Goal: Use online tool/utility: Utilize a website feature to perform a specific function

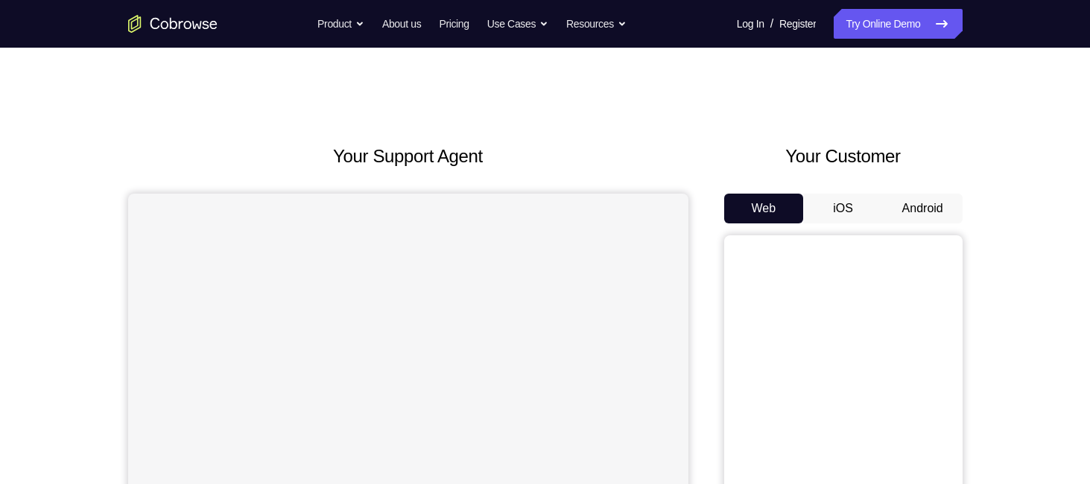
click at [909, 209] on button "Android" at bounding box center [922, 209] width 80 height 30
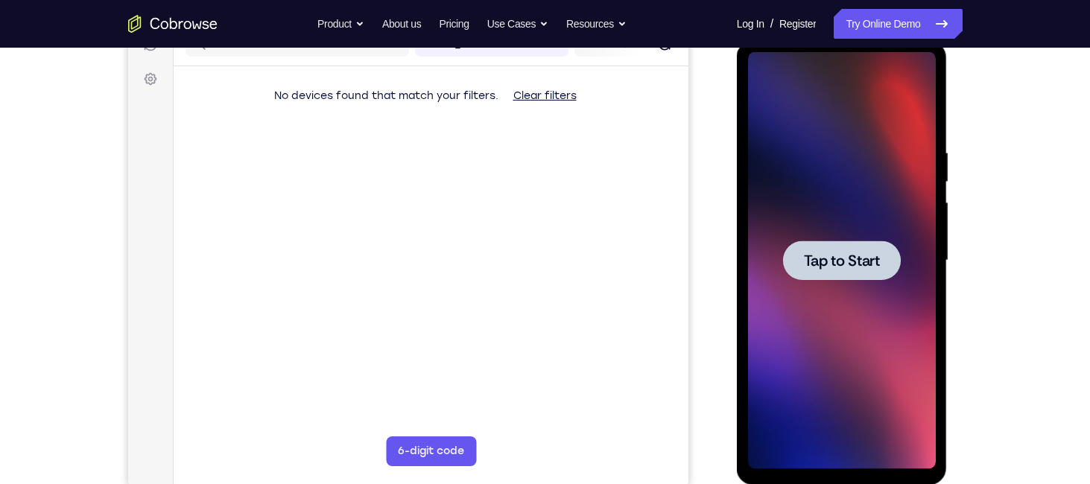
click at [846, 270] on div at bounding box center [842, 260] width 118 height 39
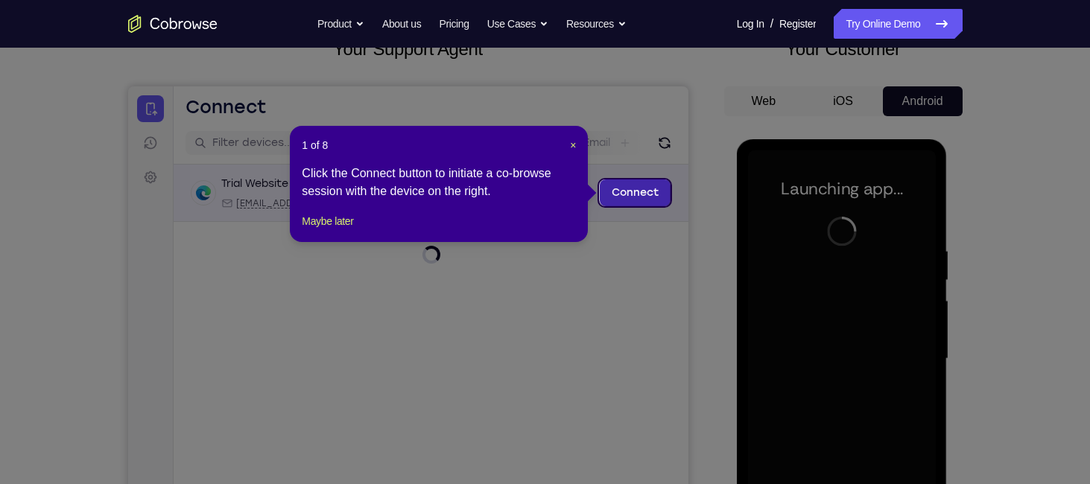
scroll to position [107, 0]
click at [572, 144] on span "×" at bounding box center [573, 145] width 6 height 12
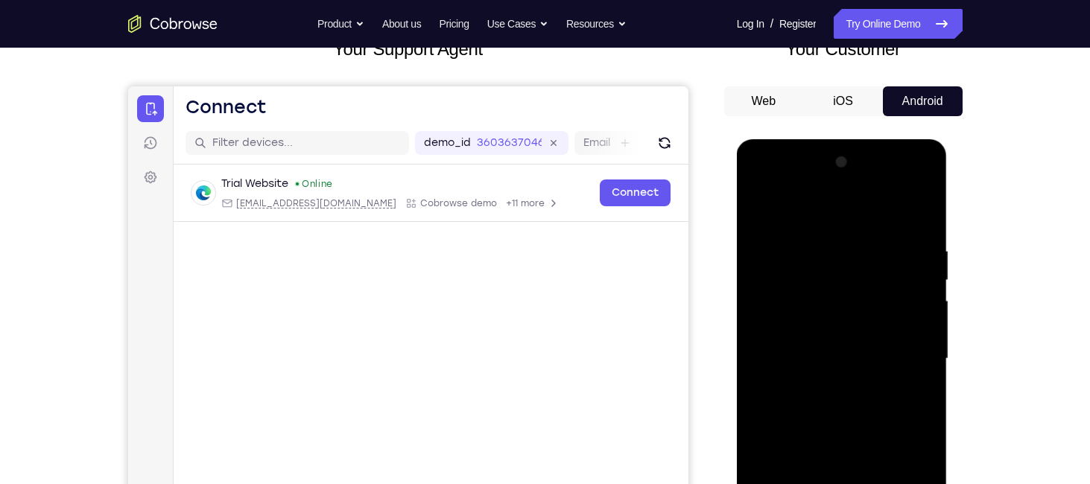
scroll to position [259, 0]
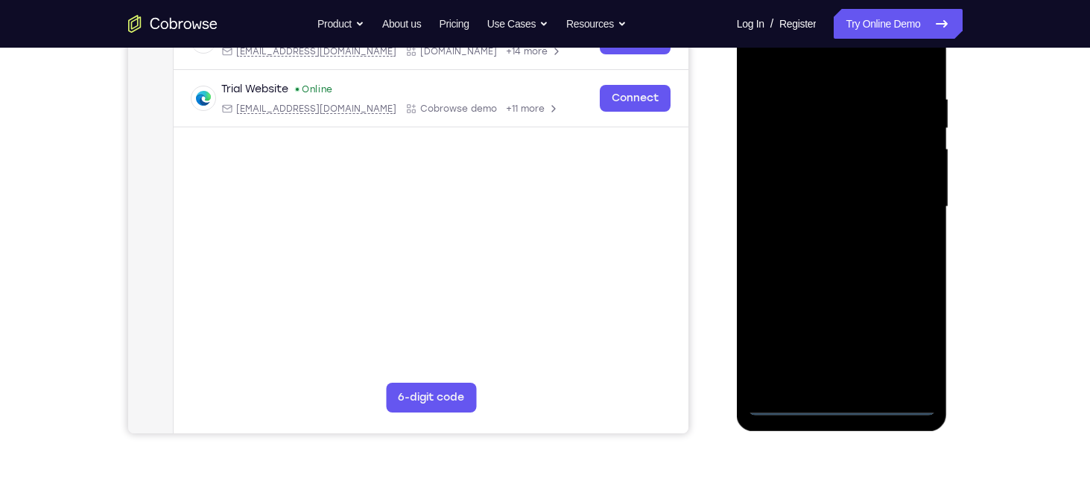
click at [838, 403] on div at bounding box center [842, 207] width 188 height 417
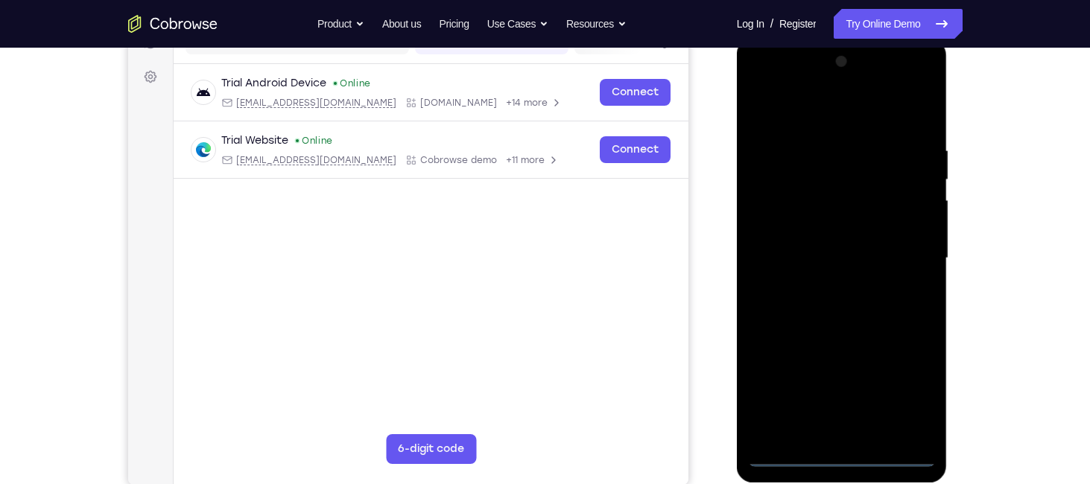
scroll to position [207, 0]
click at [909, 389] on div at bounding box center [842, 259] width 188 height 417
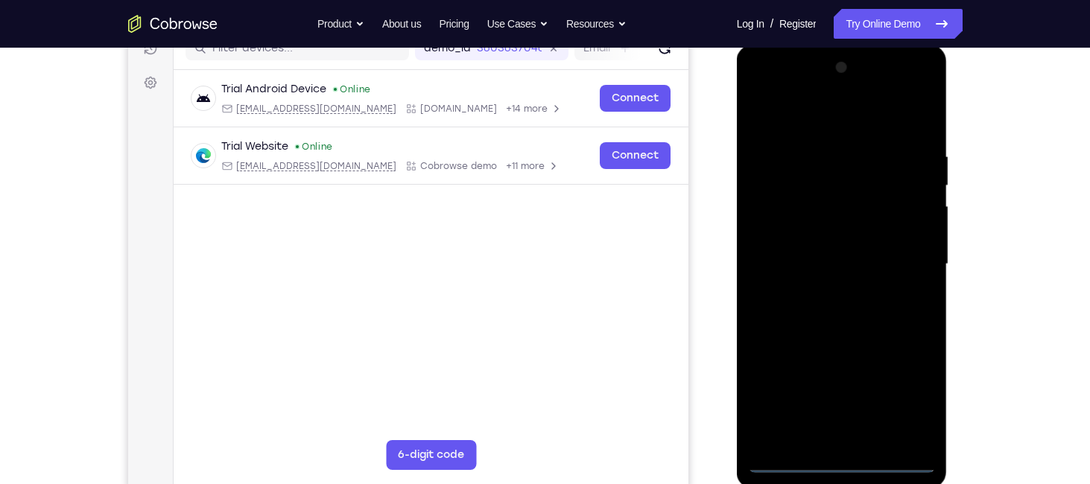
scroll to position [200, 0]
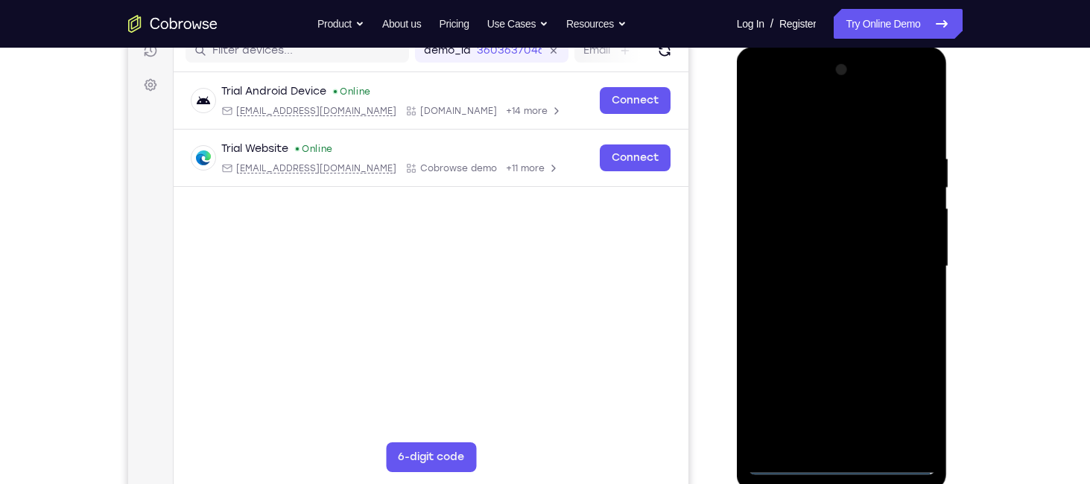
click at [806, 120] on div at bounding box center [842, 266] width 188 height 417
click at [905, 256] on div at bounding box center [842, 266] width 188 height 417
click at [859, 440] on div at bounding box center [842, 266] width 188 height 417
click at [805, 246] on div at bounding box center [842, 266] width 188 height 417
click at [806, 238] on div at bounding box center [842, 266] width 188 height 417
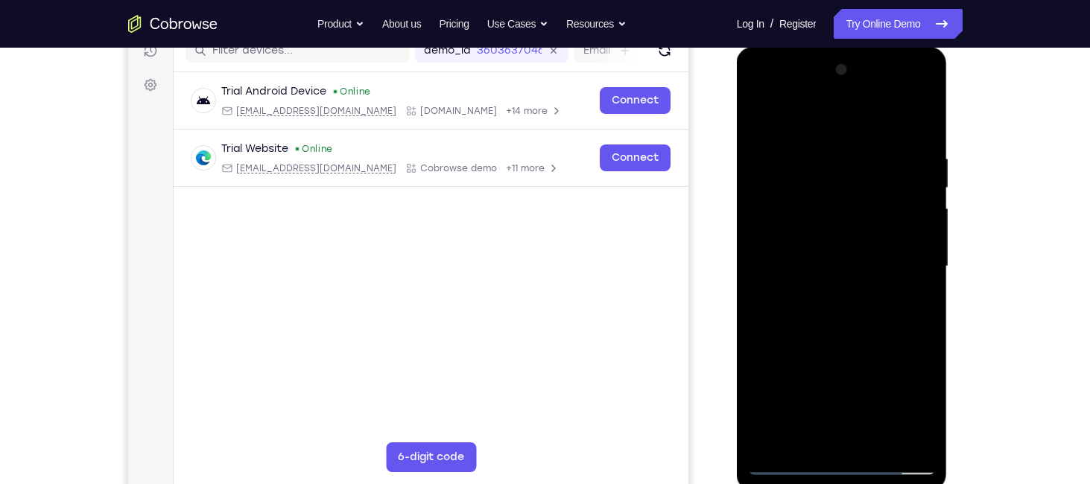
click at [802, 263] on div at bounding box center [842, 266] width 188 height 417
click at [910, 120] on div at bounding box center [842, 266] width 188 height 417
click at [919, 139] on div at bounding box center [842, 266] width 188 height 417
drag, startPoint x: 906, startPoint y: 363, endPoint x: 907, endPoint y: 331, distance: 32.0
click at [907, 331] on div at bounding box center [842, 266] width 188 height 417
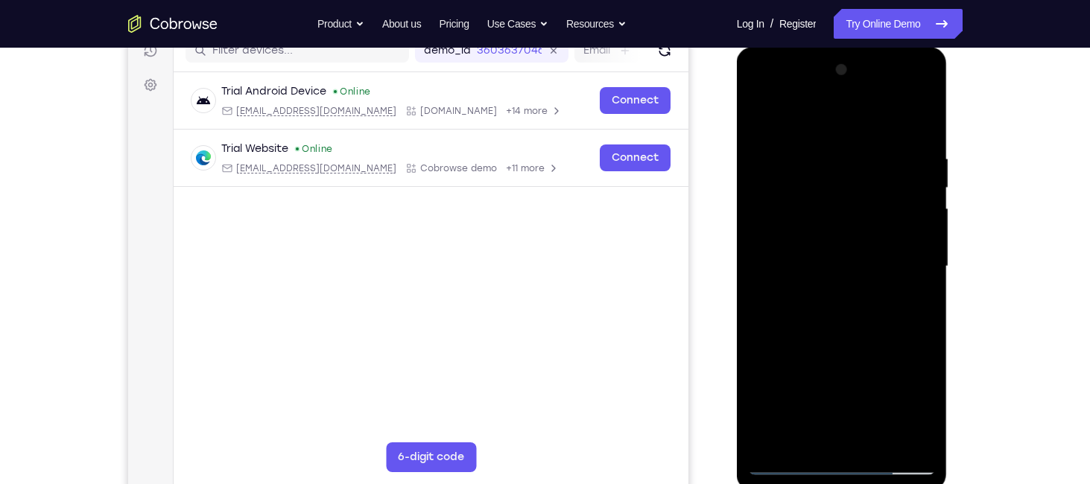
click at [924, 302] on div at bounding box center [842, 266] width 188 height 417
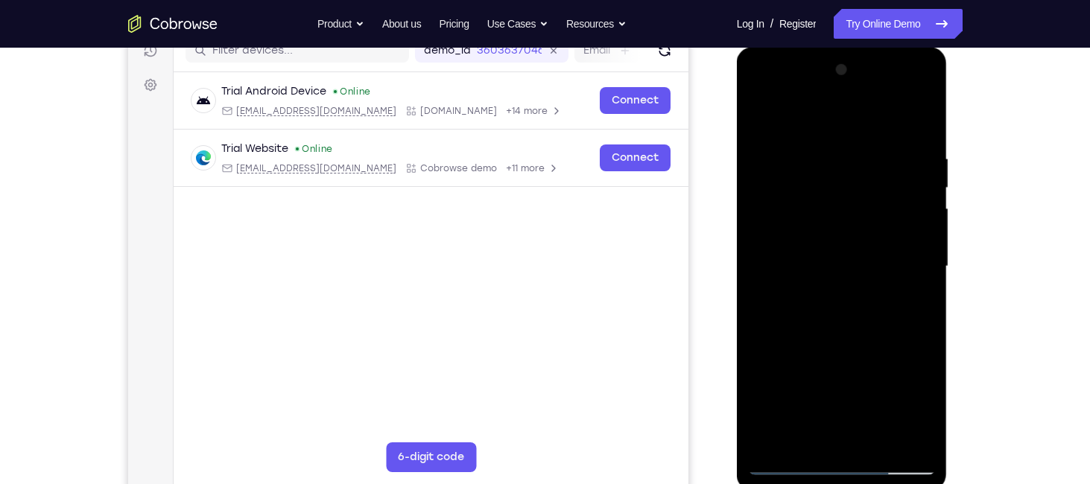
click at [924, 302] on div at bounding box center [842, 266] width 188 height 417
click at [923, 302] on div at bounding box center [842, 266] width 188 height 417
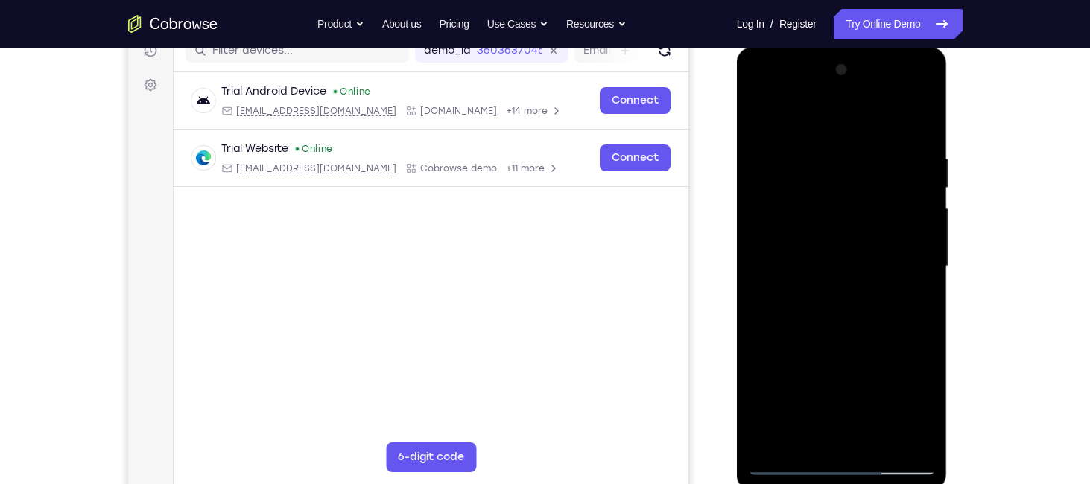
click at [923, 302] on div at bounding box center [842, 266] width 188 height 417
click at [880, 435] on div at bounding box center [842, 266] width 188 height 417
click at [845, 343] on div at bounding box center [842, 266] width 188 height 417
click at [762, 118] on div at bounding box center [842, 266] width 188 height 417
click at [814, 130] on div at bounding box center [842, 266] width 188 height 417
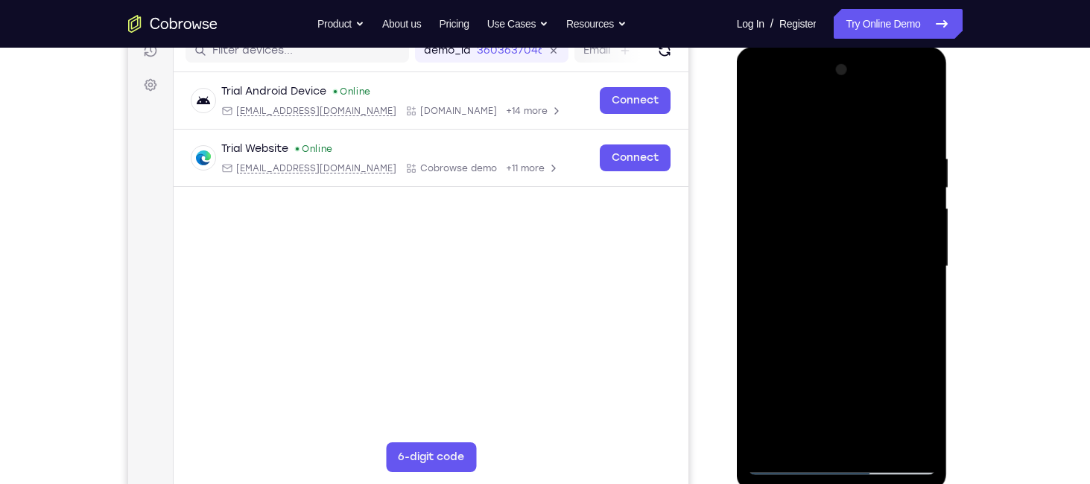
click at [912, 267] on div at bounding box center [842, 266] width 188 height 417
click at [764, 258] on div at bounding box center [842, 266] width 188 height 417
click at [920, 253] on div at bounding box center [842, 266] width 188 height 417
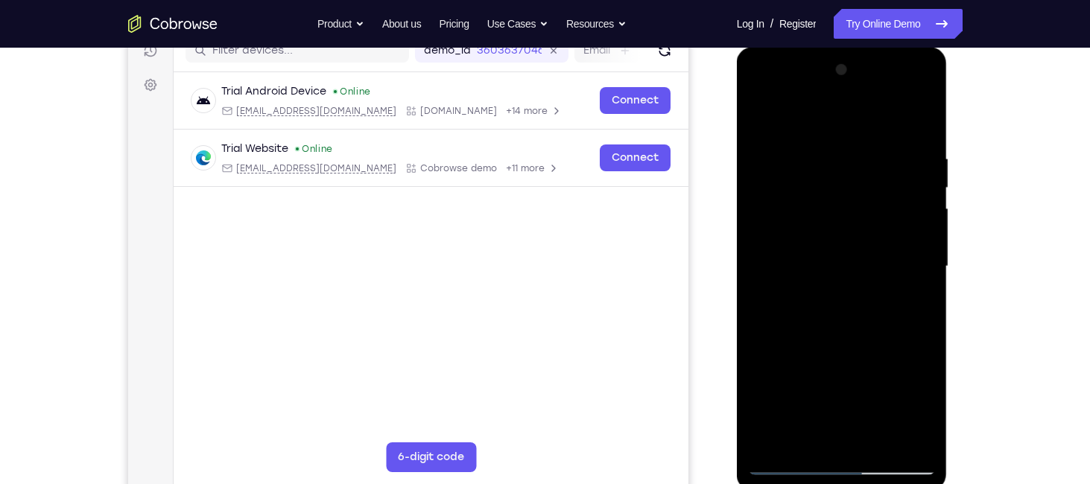
click at [920, 253] on div at bounding box center [842, 266] width 188 height 417
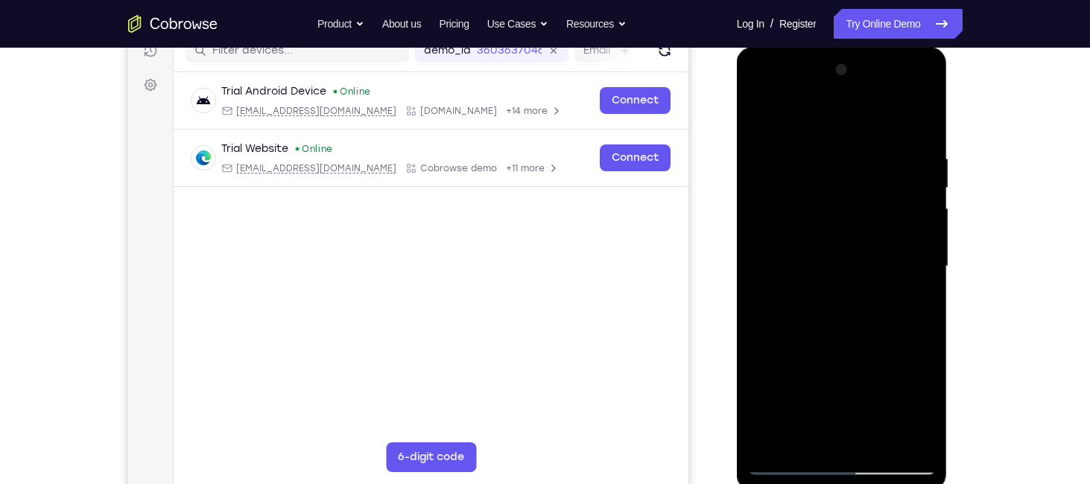
click at [920, 253] on div at bounding box center [842, 266] width 188 height 417
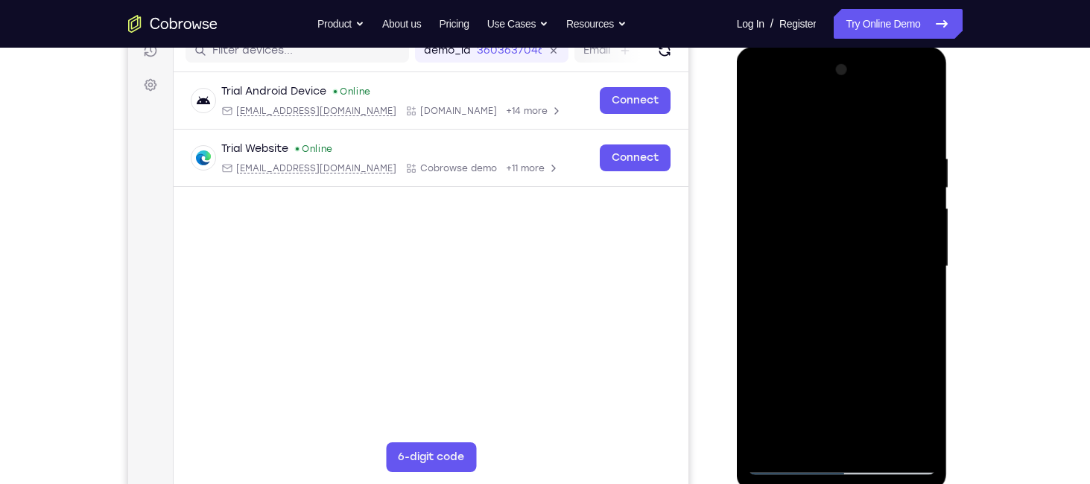
click at [920, 253] on div at bounding box center [842, 266] width 188 height 417
click at [926, 279] on div at bounding box center [842, 266] width 188 height 417
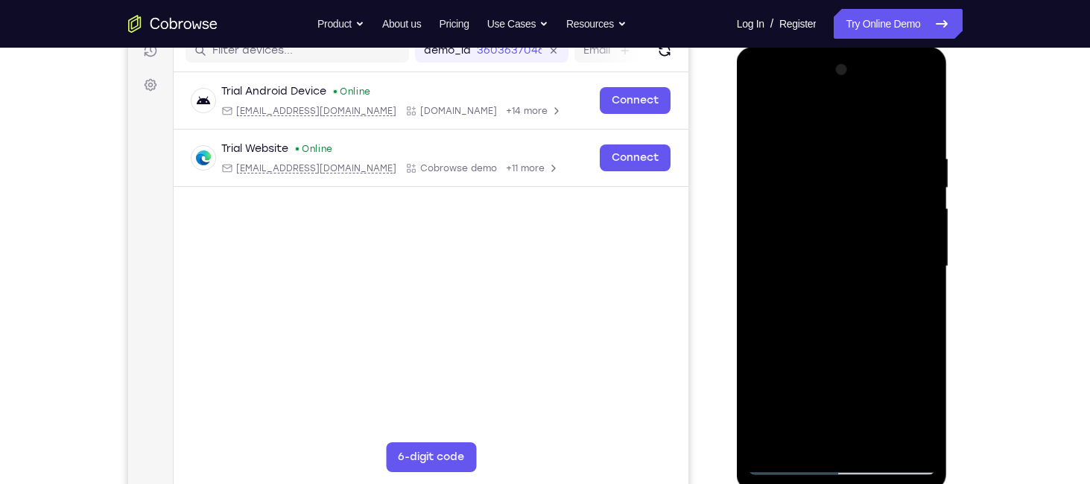
click at [926, 279] on div at bounding box center [842, 266] width 188 height 417
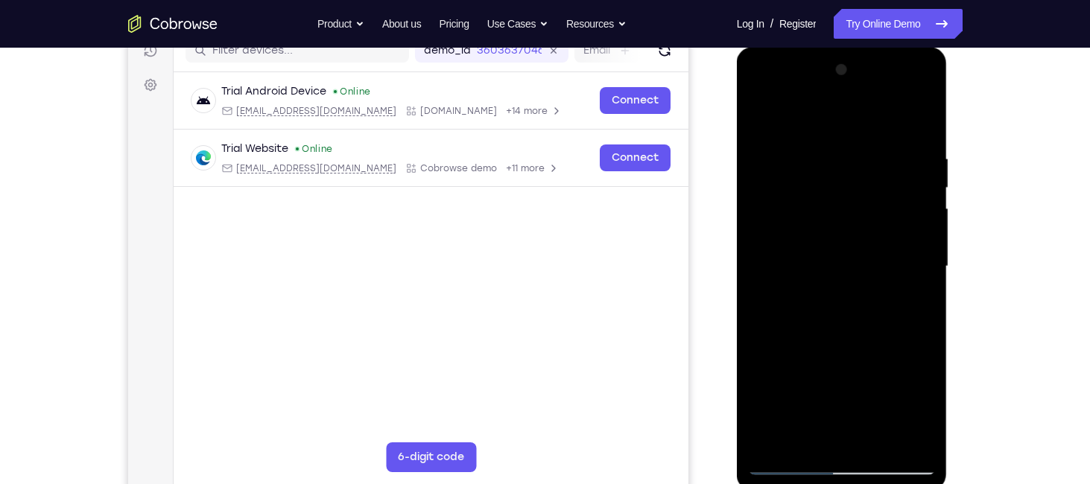
click at [926, 279] on div at bounding box center [842, 266] width 188 height 417
click at [763, 276] on div at bounding box center [842, 266] width 188 height 417
click at [925, 226] on div at bounding box center [842, 266] width 188 height 417
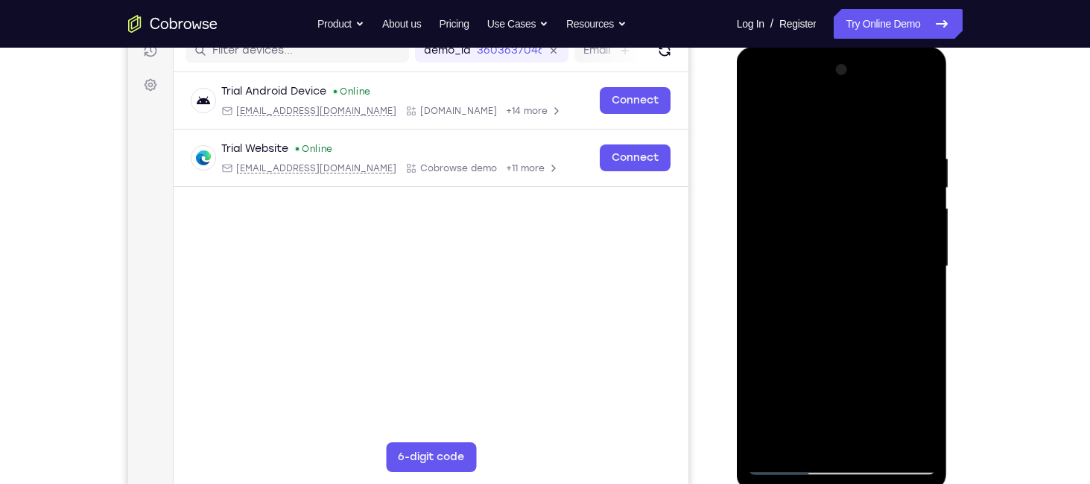
click at [925, 226] on div at bounding box center [842, 266] width 188 height 417
click at [756, 260] on div at bounding box center [842, 266] width 188 height 417
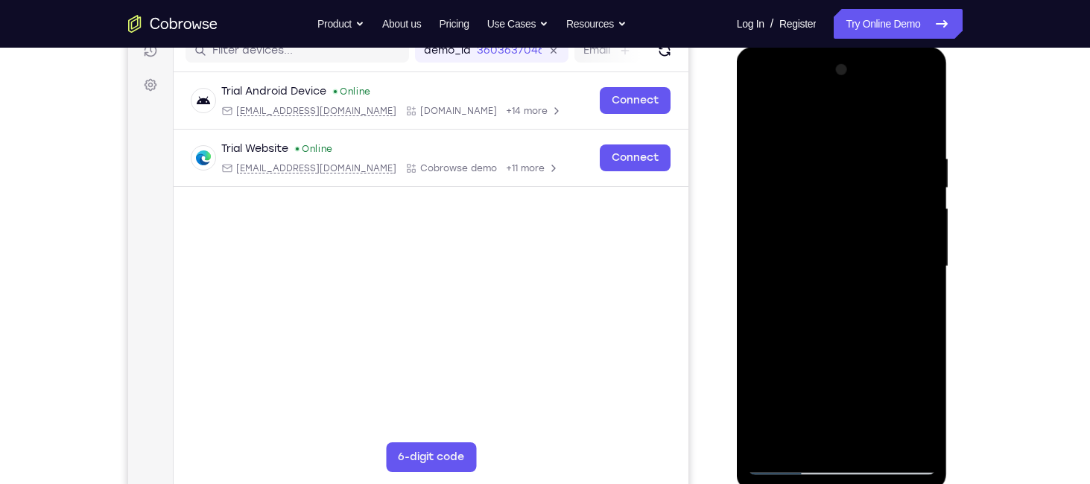
click at [924, 267] on div at bounding box center [842, 266] width 188 height 417
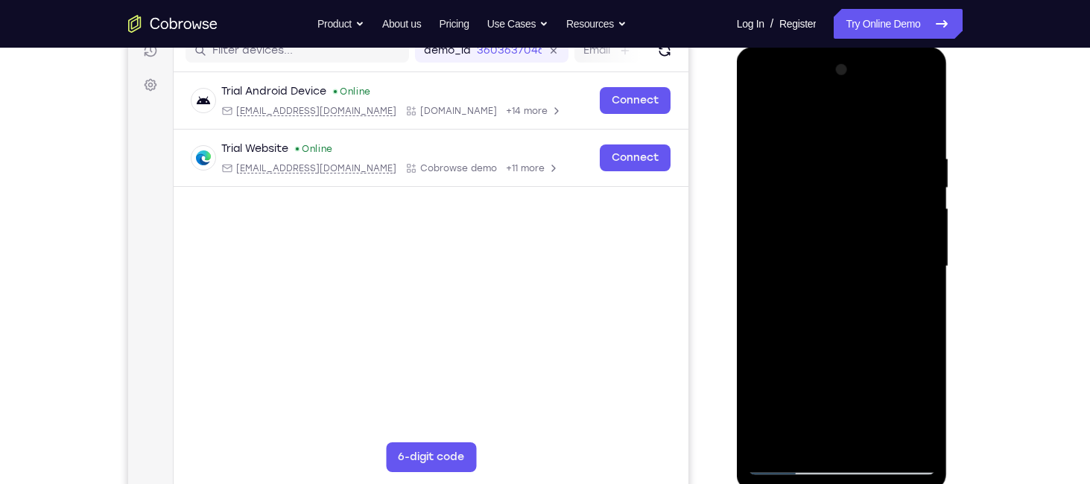
click at [924, 267] on div at bounding box center [842, 266] width 188 height 417
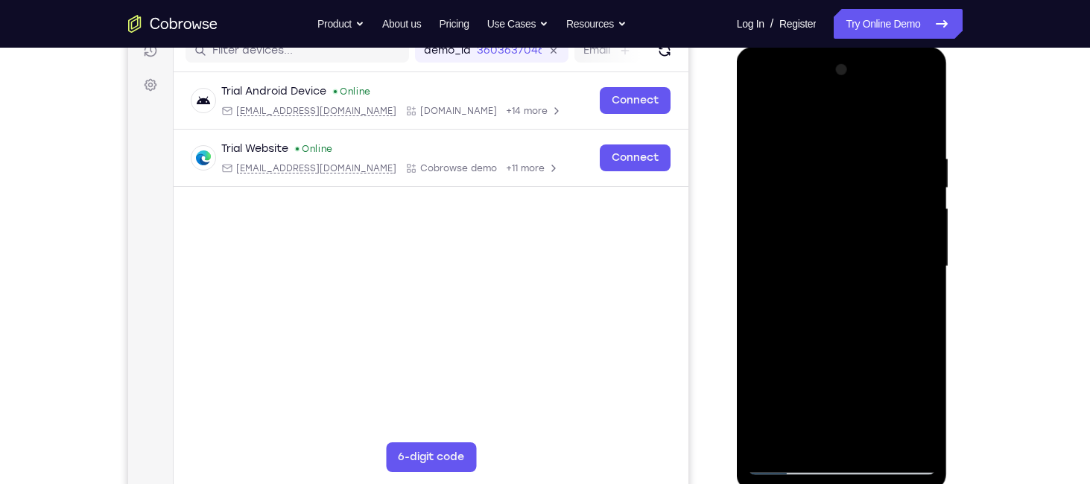
click at [927, 267] on div at bounding box center [842, 266] width 188 height 417
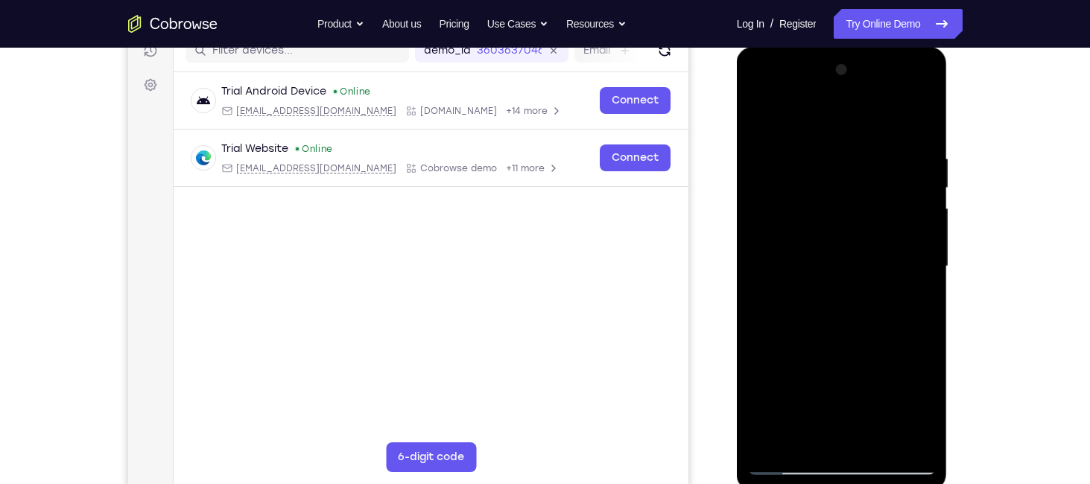
click at [909, 264] on div at bounding box center [842, 266] width 188 height 417
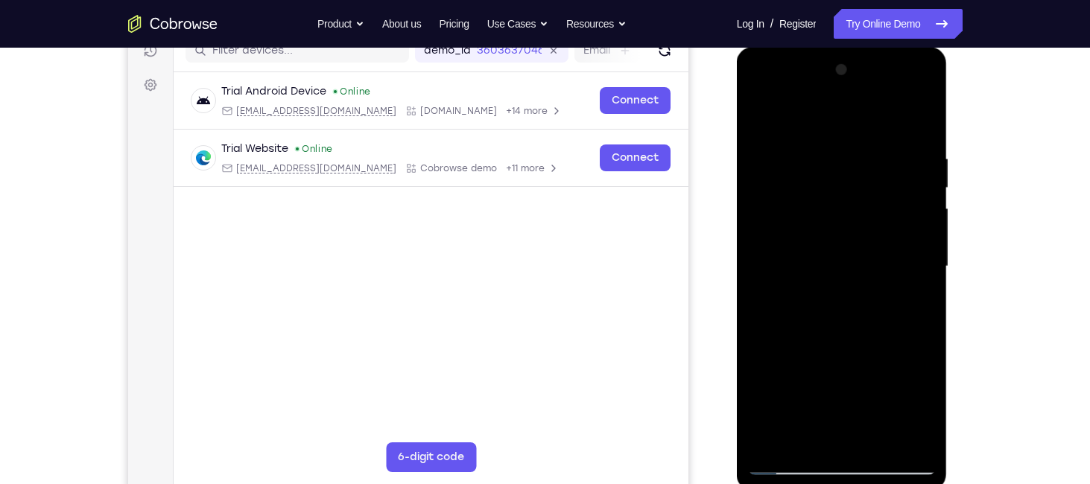
click at [909, 264] on div at bounding box center [842, 266] width 188 height 417
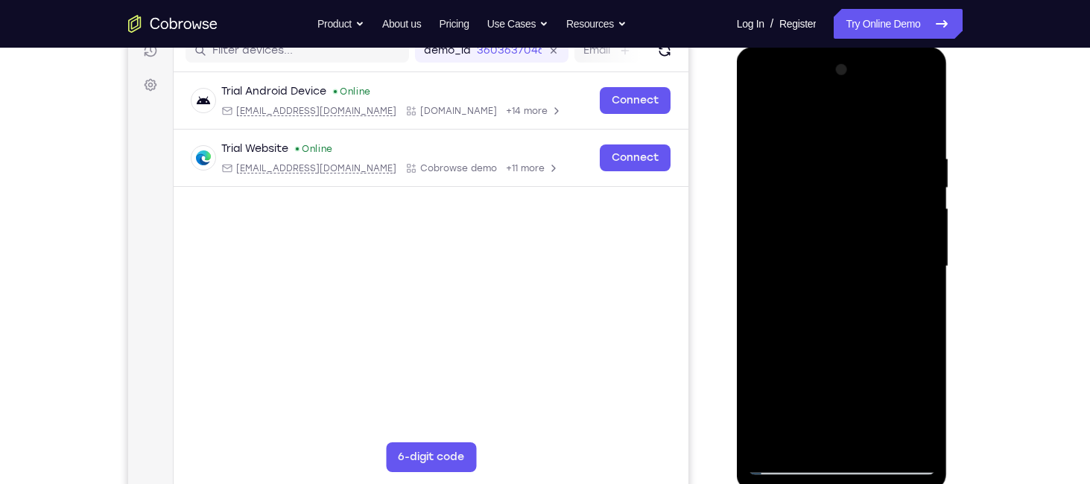
click at [909, 264] on div at bounding box center [842, 266] width 188 height 417
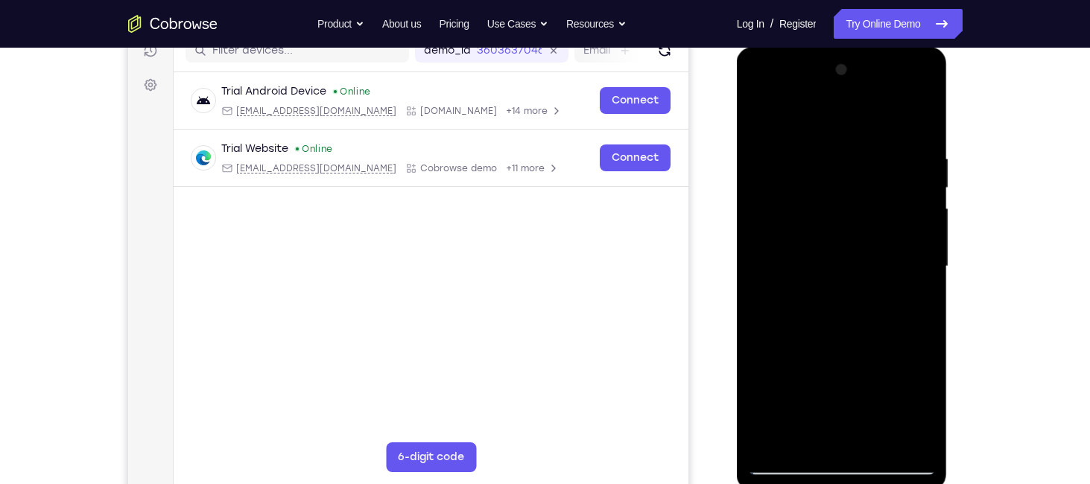
click at [909, 264] on div at bounding box center [842, 266] width 188 height 417
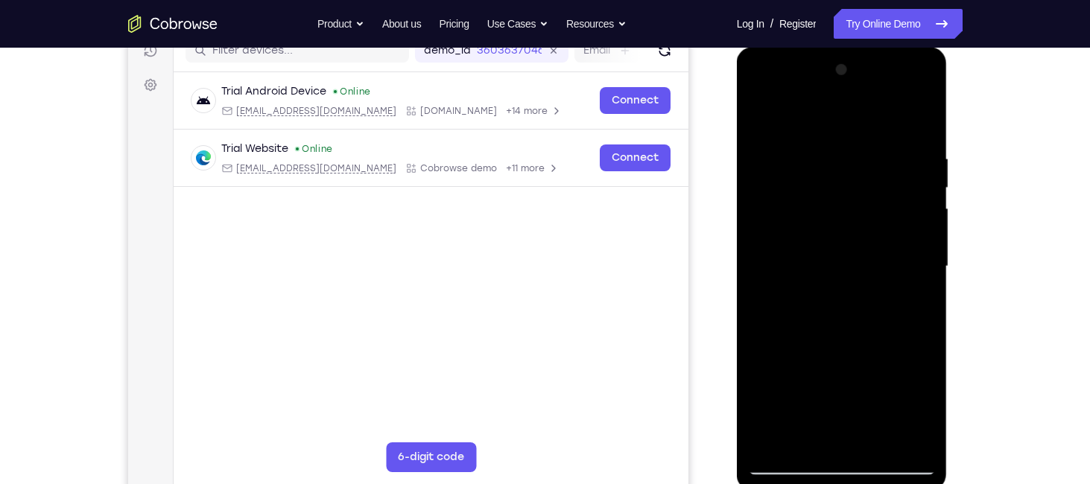
click at [909, 264] on div at bounding box center [842, 266] width 188 height 417
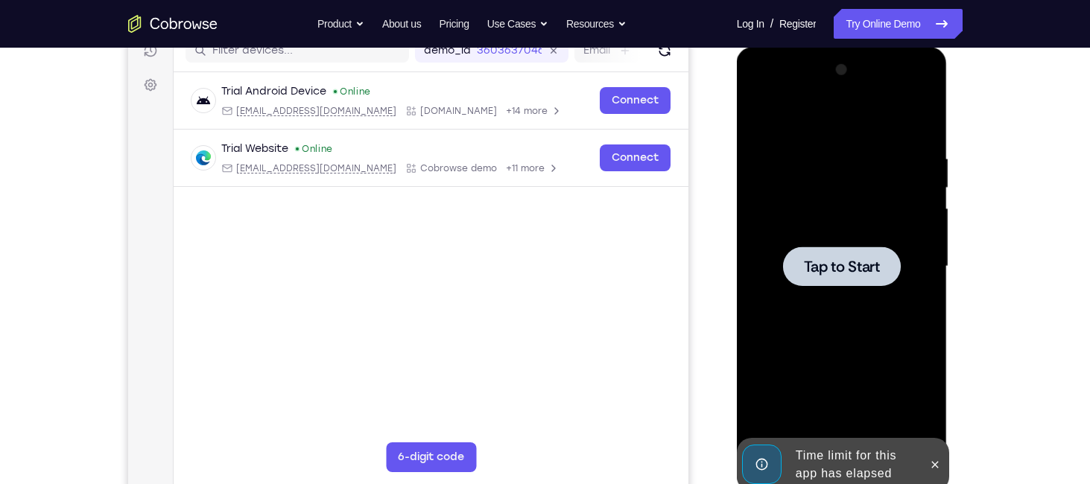
click at [909, 264] on div at bounding box center [842, 266] width 188 height 417
